Goal: Transaction & Acquisition: Purchase product/service

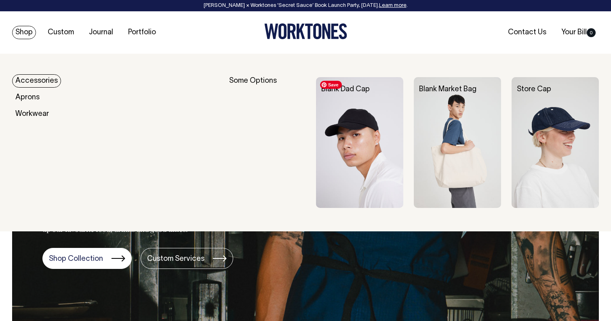
click at [370, 143] on img at bounding box center [359, 142] width 87 height 131
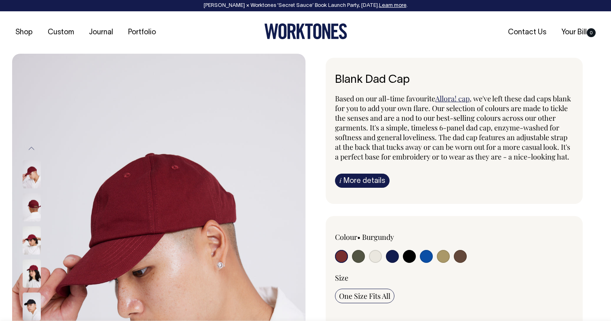
click at [461, 263] on input "radio" at bounding box center [460, 256] width 13 height 13
radio input "true"
select select "Espresso"
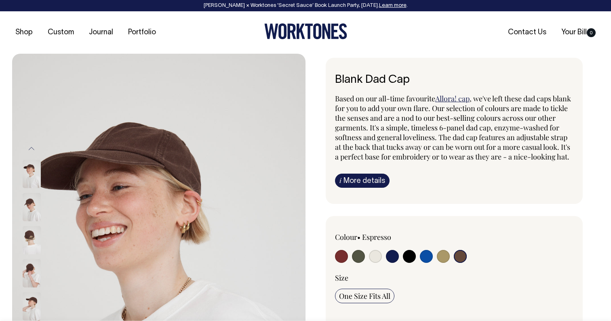
click at [40, 208] on img at bounding box center [32, 207] width 18 height 28
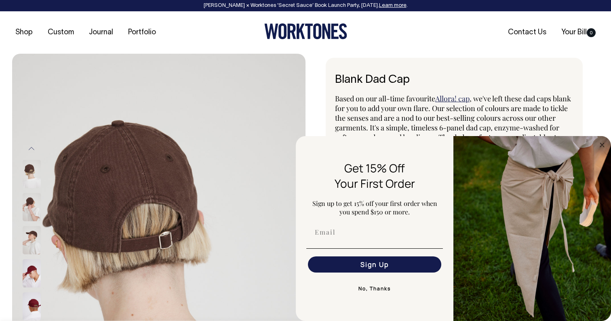
click at [373, 202] on span "Sign up to get 15% off your first order when you spend $150 or more." at bounding box center [374, 207] width 125 height 17
